Goal: Task Accomplishment & Management: Complete application form

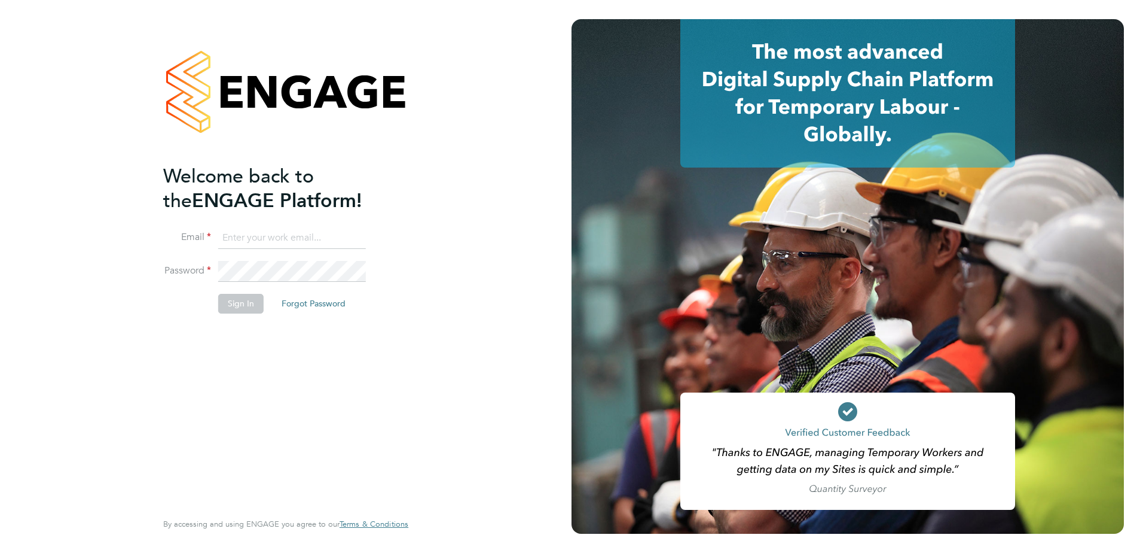
type input "Lauren.Butler@linsco.com"
click at [255, 295] on button "Sign In" at bounding box center [240, 303] width 45 height 19
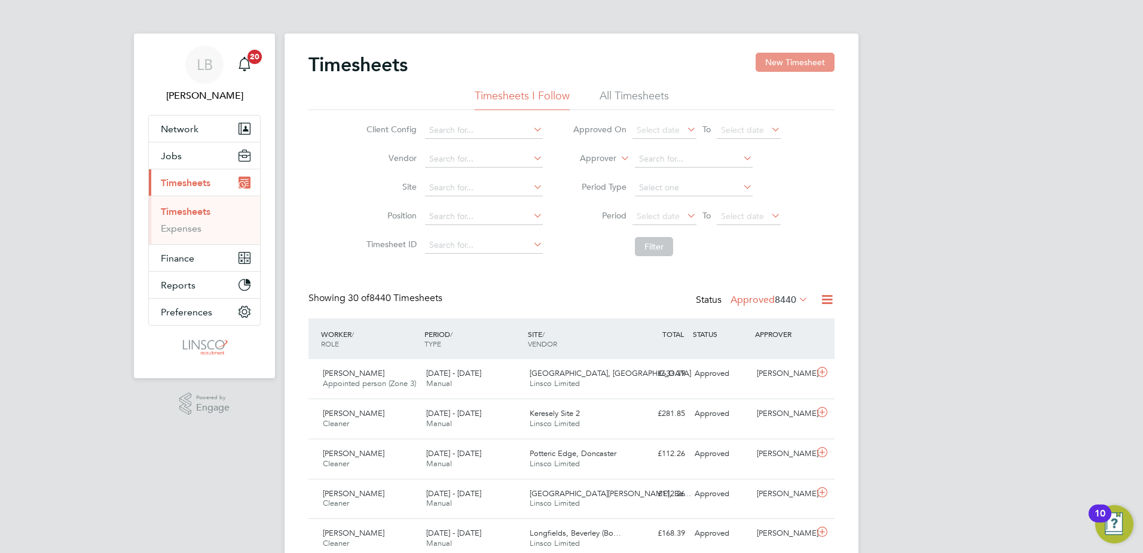
click at [808, 53] on button "New Timesheet" at bounding box center [795, 62] width 79 height 19
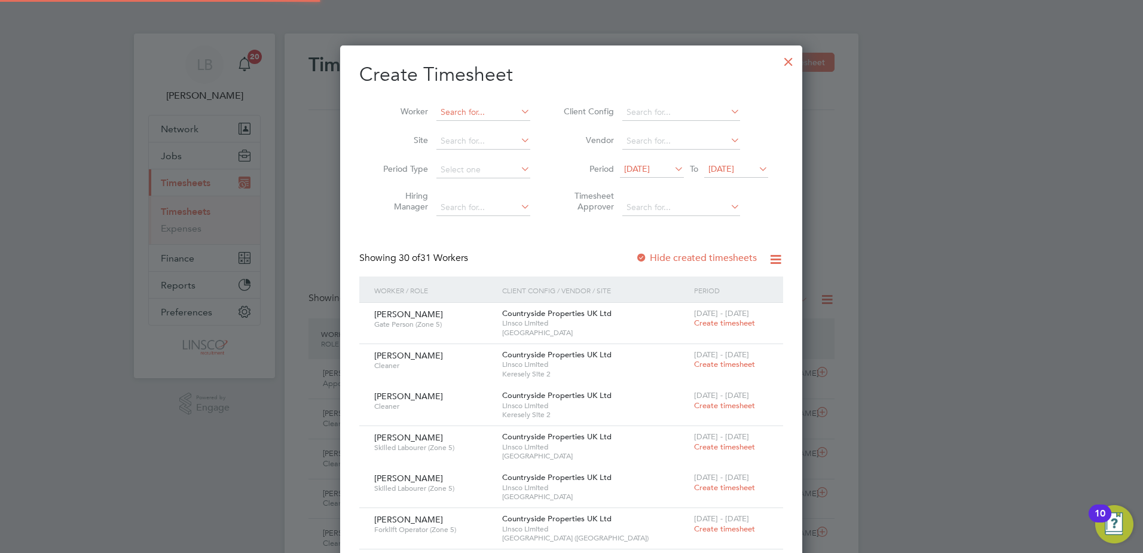
click at [487, 112] on input at bounding box center [484, 112] width 94 height 17
drag, startPoint x: 471, startPoint y: 114, endPoint x: 392, endPoint y: 114, distance: 78.9
click at [393, 114] on li "Worker [PERSON_NAME]" at bounding box center [452, 112] width 186 height 29
click at [496, 141] on li "[PERSON_NAME]" at bounding box center [510, 144] width 149 height 16
type input "[PERSON_NAME]"
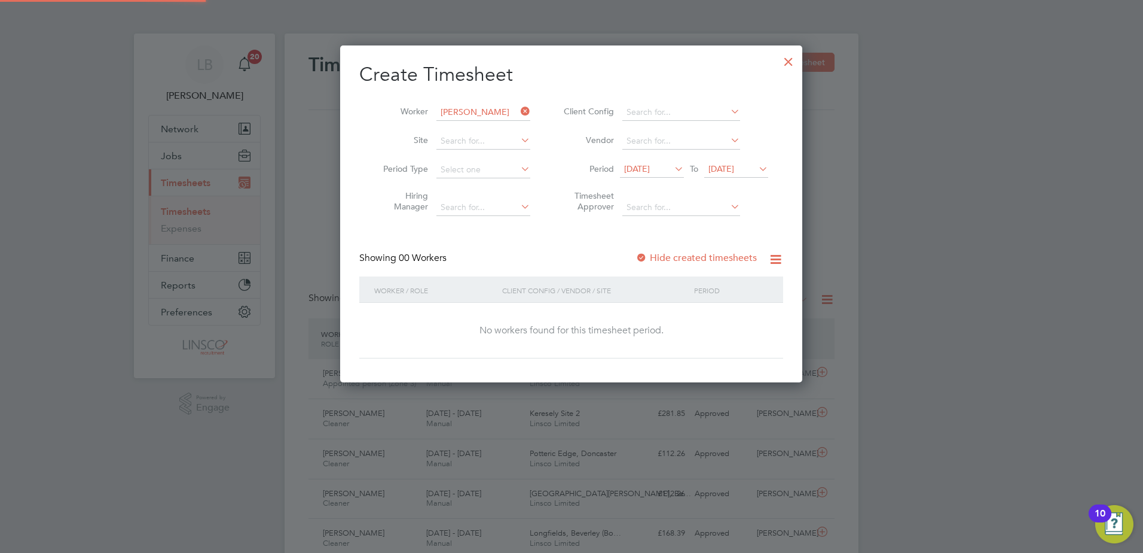
click at [636, 171] on span "[DATE]" at bounding box center [637, 168] width 26 height 11
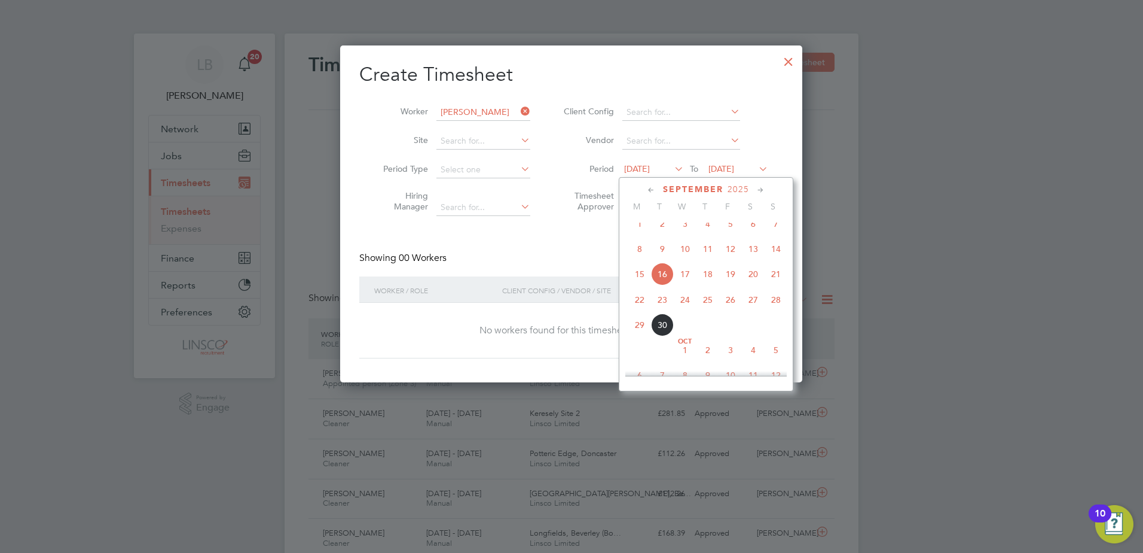
click at [638, 303] on span "22" at bounding box center [639, 299] width 23 height 23
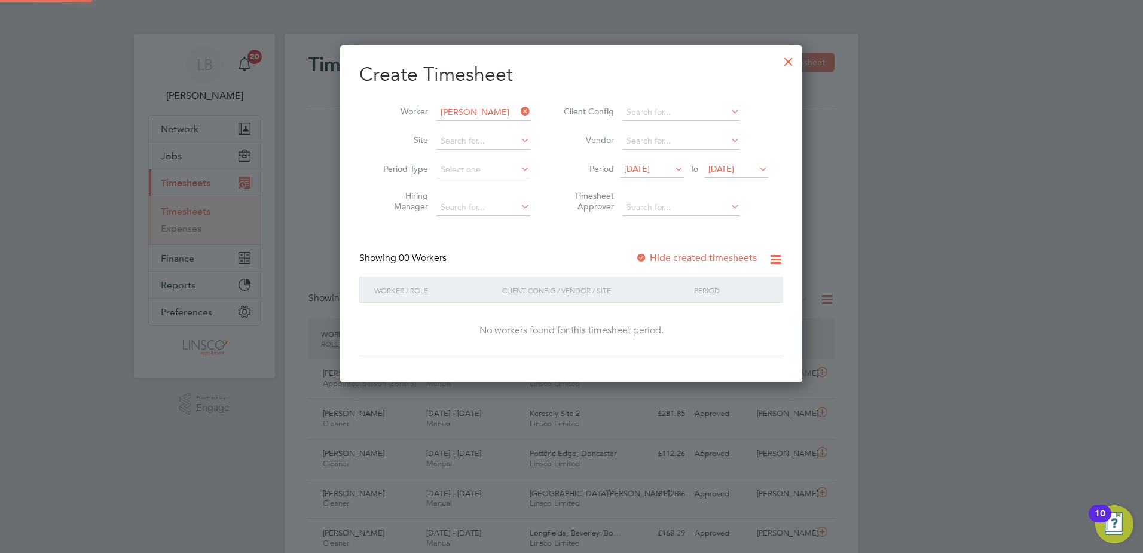
click at [731, 170] on span "[DATE]" at bounding box center [722, 168] width 26 height 11
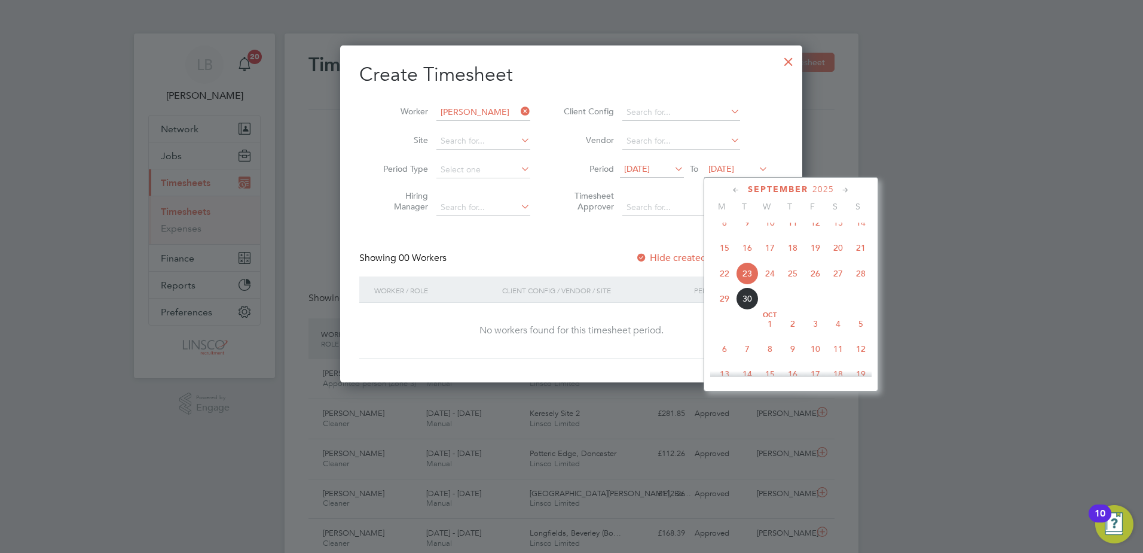
click at [859, 285] on span "28" at bounding box center [861, 273] width 23 height 23
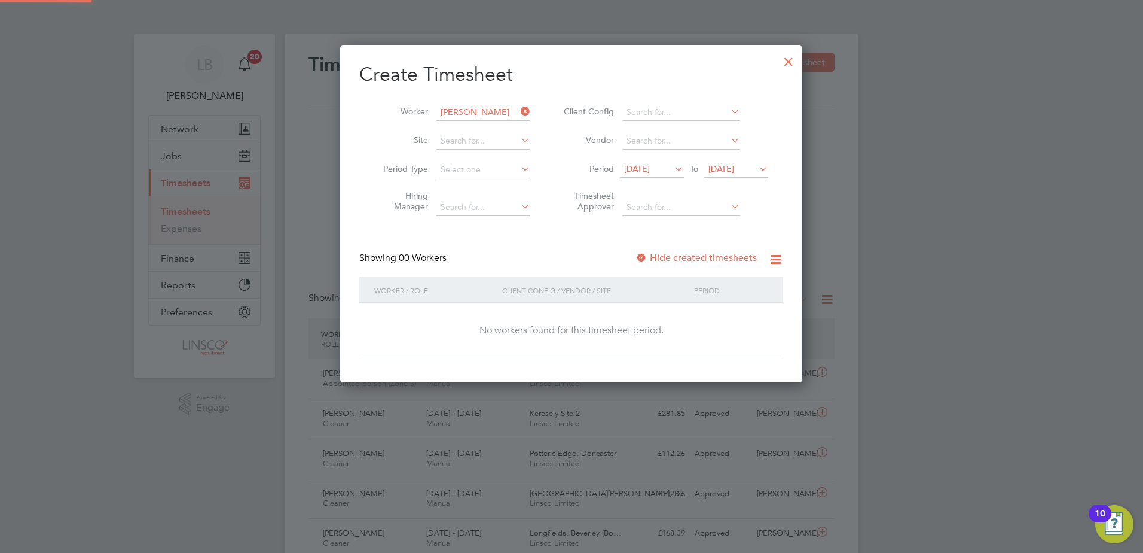
click at [666, 258] on label "Hide created timesheets" at bounding box center [696, 258] width 121 height 12
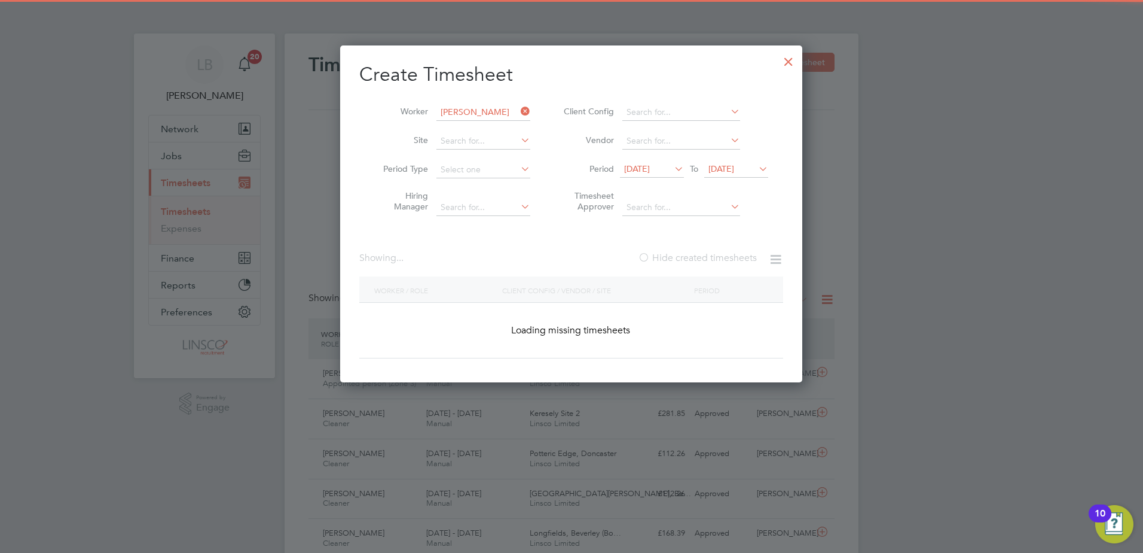
click at [666, 258] on label "Hide created timesheets" at bounding box center [697, 258] width 119 height 12
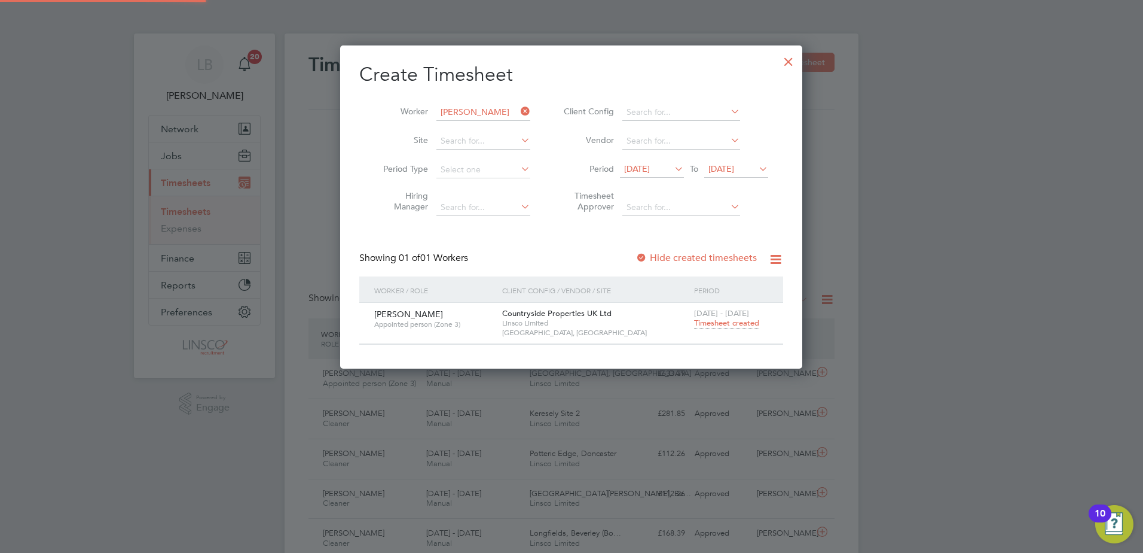
click at [727, 323] on span "Timesheet created" at bounding box center [726, 323] width 65 height 11
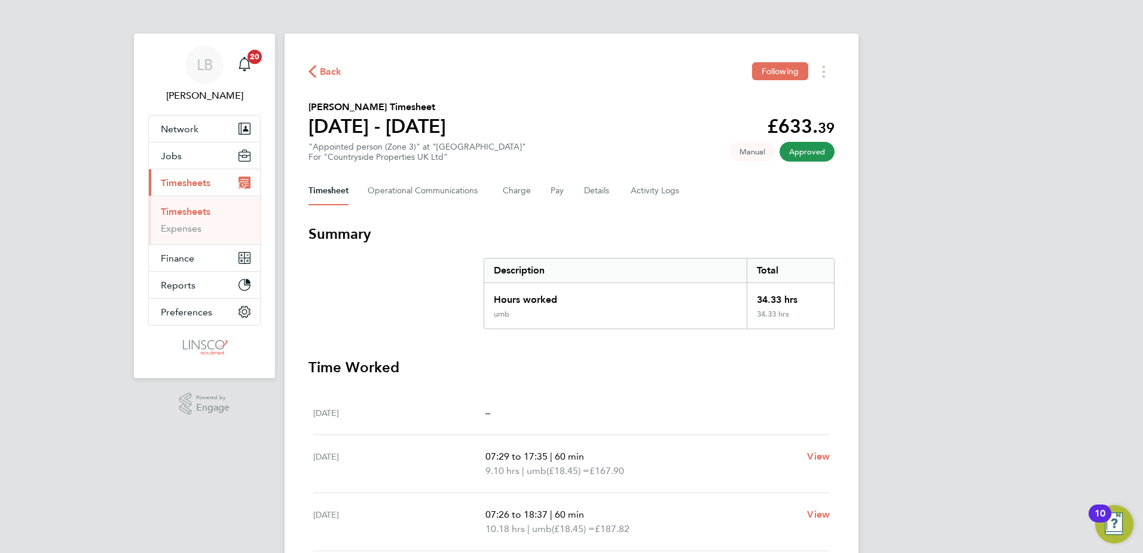
click at [319, 71] on span "Back" at bounding box center [325, 70] width 33 height 11
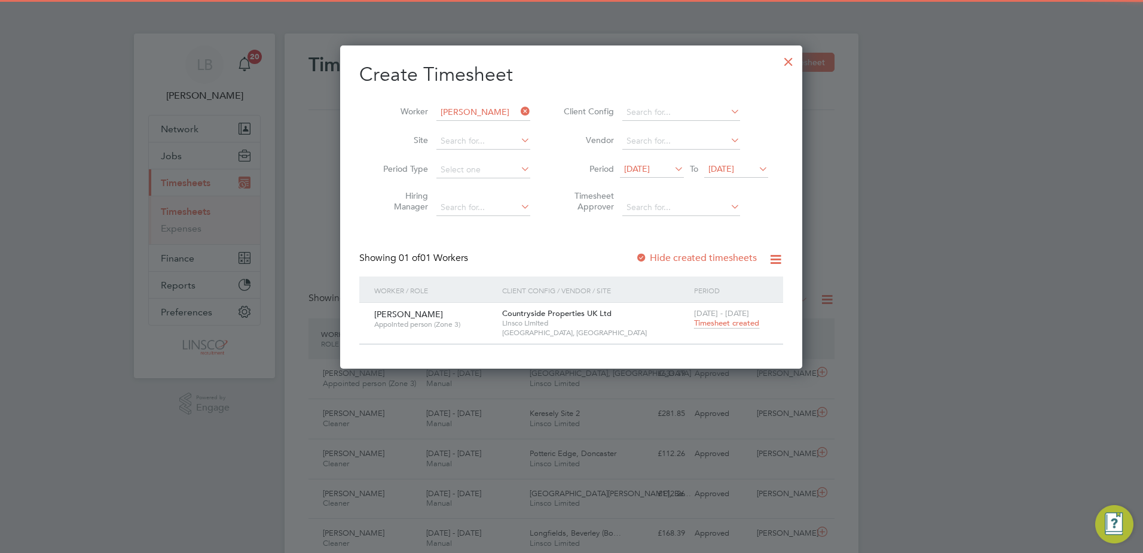
click at [495, 112] on input "[PERSON_NAME]" at bounding box center [484, 112] width 94 height 17
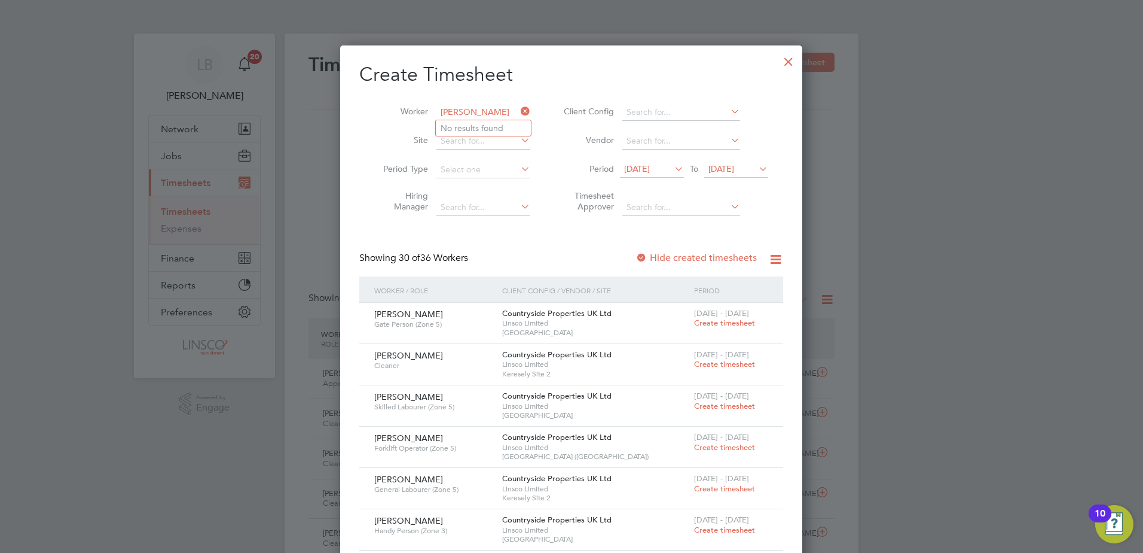
type input "[PERSON_NAME]"
click at [788, 63] on div at bounding box center [789, 59] width 22 height 22
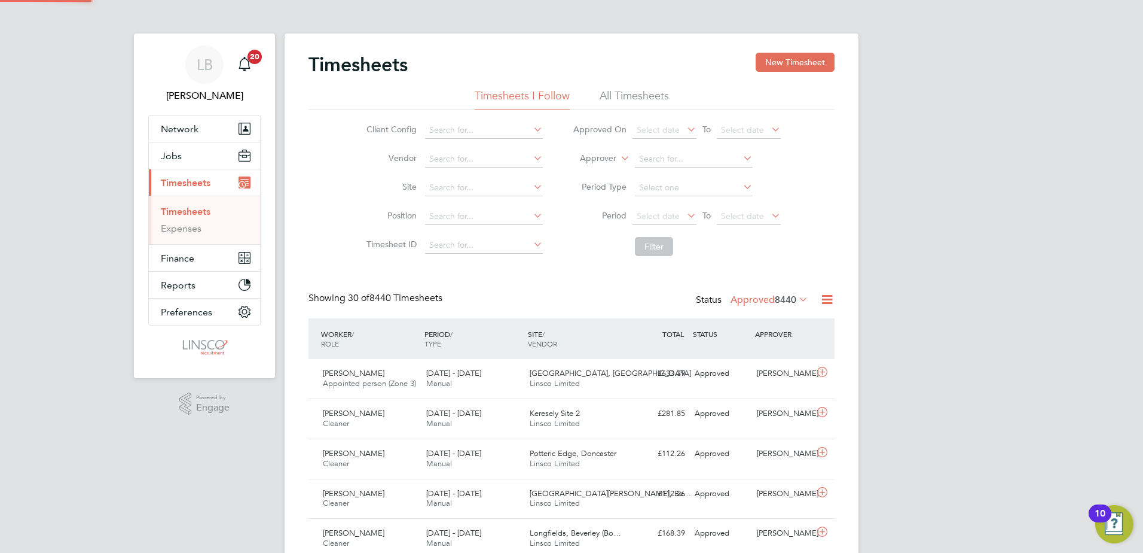
scroll to position [337, 463]
